Goal: Information Seeking & Learning: Learn about a topic

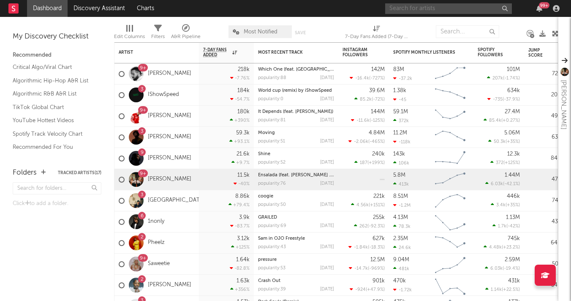
click at [409, 10] on input "text" at bounding box center [448, 8] width 127 height 11
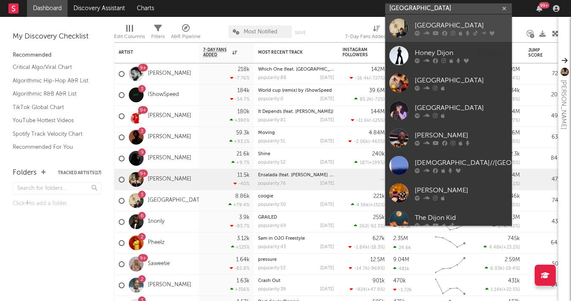
type input "[GEOGRAPHIC_DATA]"
click at [404, 30] on div at bounding box center [398, 28] width 19 height 19
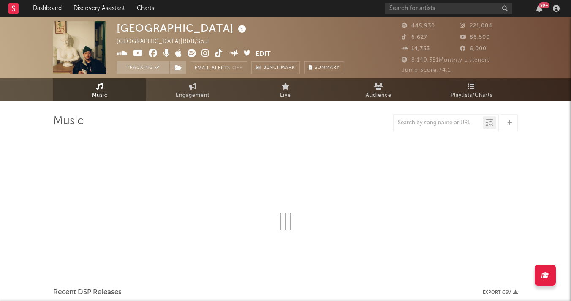
select select "6m"
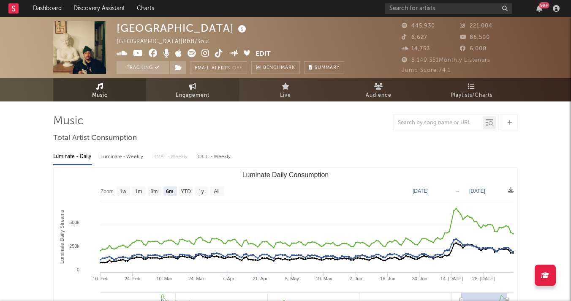
click at [188, 99] on span "Engagement" at bounding box center [193, 95] width 34 height 10
select select "1w"
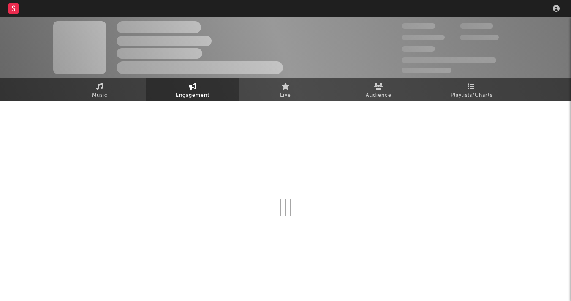
select select "1w"
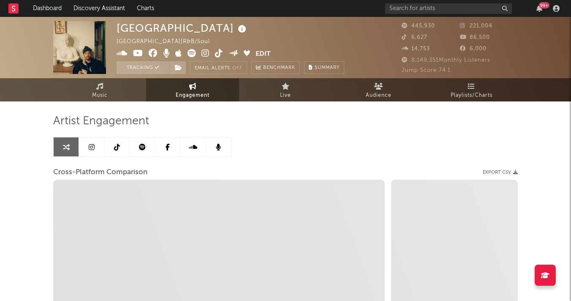
click at [100, 147] on link at bounding box center [91, 146] width 25 height 19
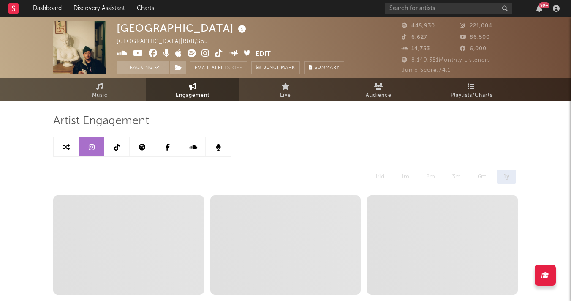
select select "6m"
click at [72, 145] on link at bounding box center [66, 146] width 25 height 19
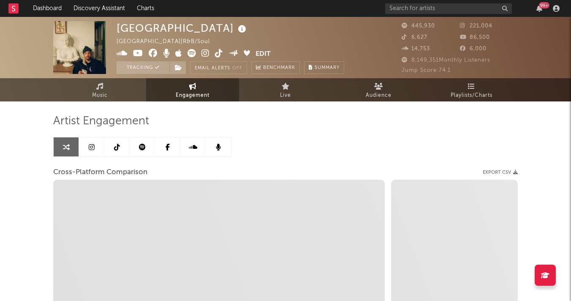
select select "1w"
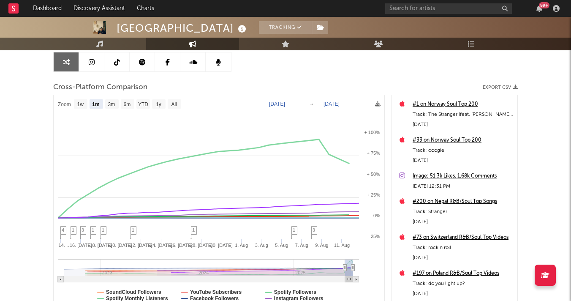
scroll to position [84, 0]
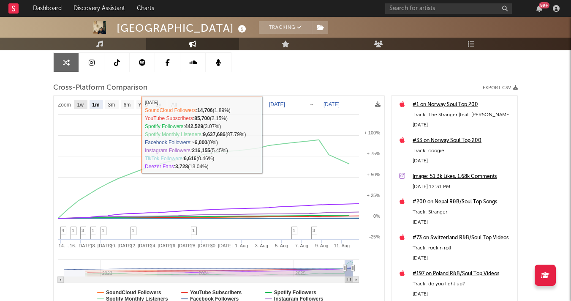
click at [79, 108] on rect at bounding box center [81, 104] width 14 height 9
select select "1w"
type input "[DATE]"
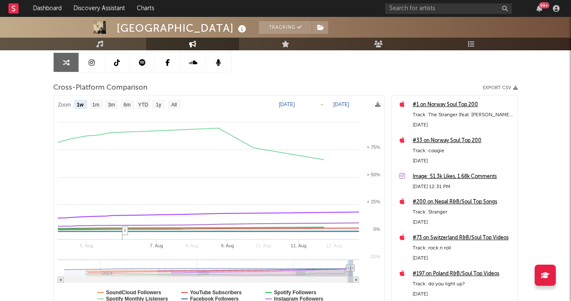
select select "1w"
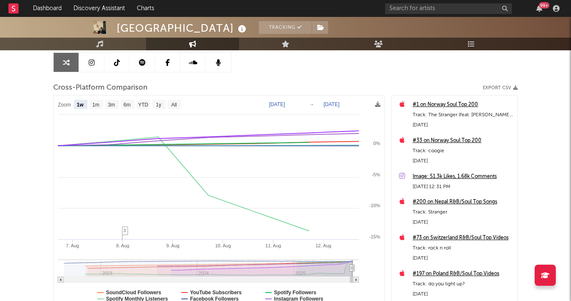
click at [285, 102] on text "Aug 6, 2025" at bounding box center [277, 104] width 16 height 6
click at [279, 102] on input "[DATE]" at bounding box center [281, 104] width 39 height 8
click at [301, 103] on input "[DATE]" at bounding box center [281, 104] width 39 height 8
type input "2025-08-04"
select select "1w"
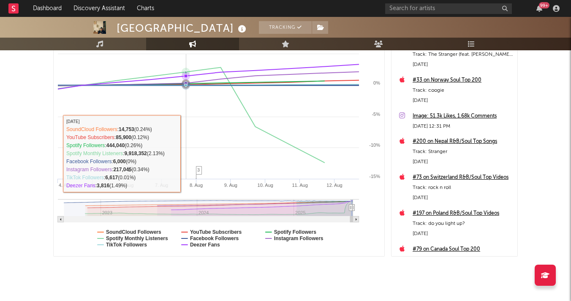
scroll to position [160, 0]
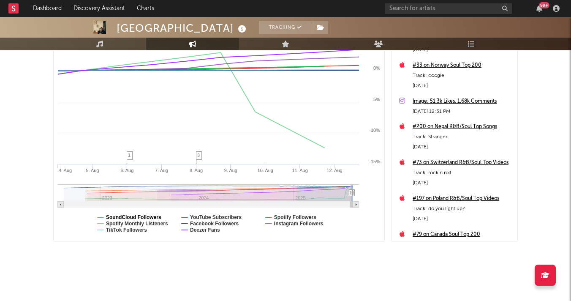
click at [144, 215] on text "SoundCloud Followers" at bounding box center [133, 217] width 55 height 6
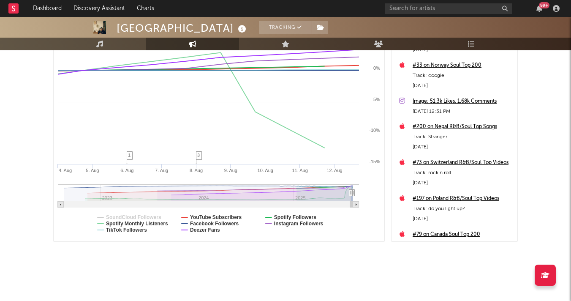
select select "1w"
click at [146, 218] on text "SoundCloud Followers" at bounding box center [133, 217] width 55 height 6
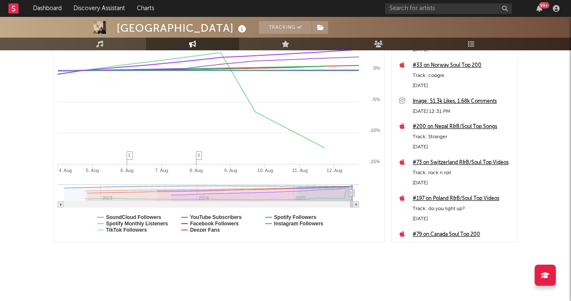
select select "1w"
click at [149, 223] on text "Spotify Monthly Listeners" at bounding box center [137, 223] width 62 height 6
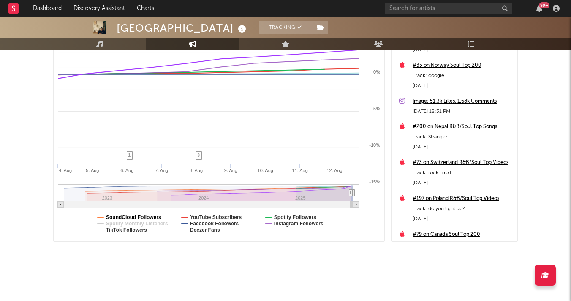
click at [149, 215] on text "SoundCloud Followers" at bounding box center [133, 217] width 55 height 6
select select "1w"
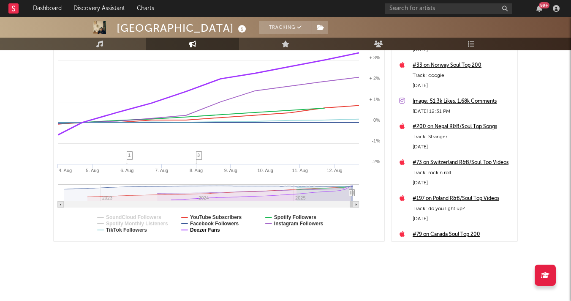
click at [211, 228] on text "Deezer Fans" at bounding box center [205, 230] width 30 height 6
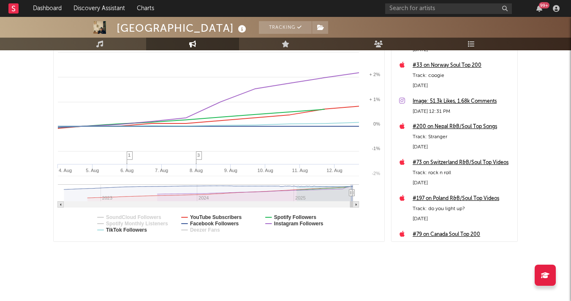
select select "1w"
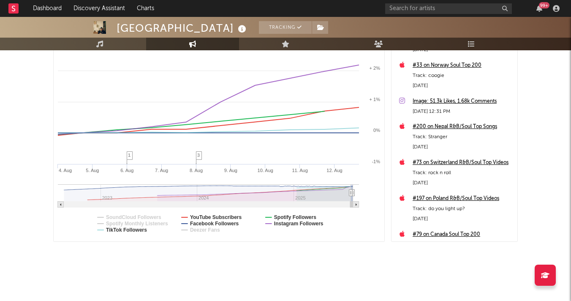
click at [270, 215] on rect at bounding box center [219, 130] width 331 height 221
click at [285, 214] on text "Spotify Followers" at bounding box center [295, 217] width 42 height 6
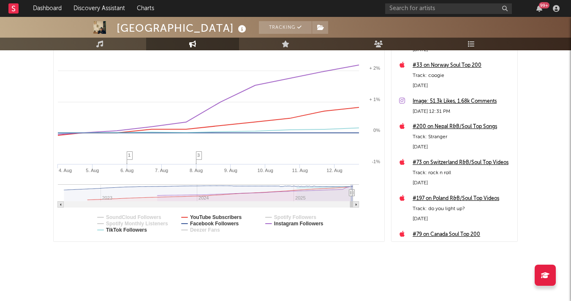
select select "1w"
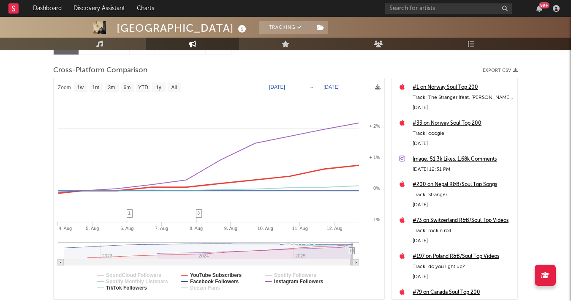
scroll to position [92, 0]
